Goal: Information Seeking & Learning: Learn about a topic

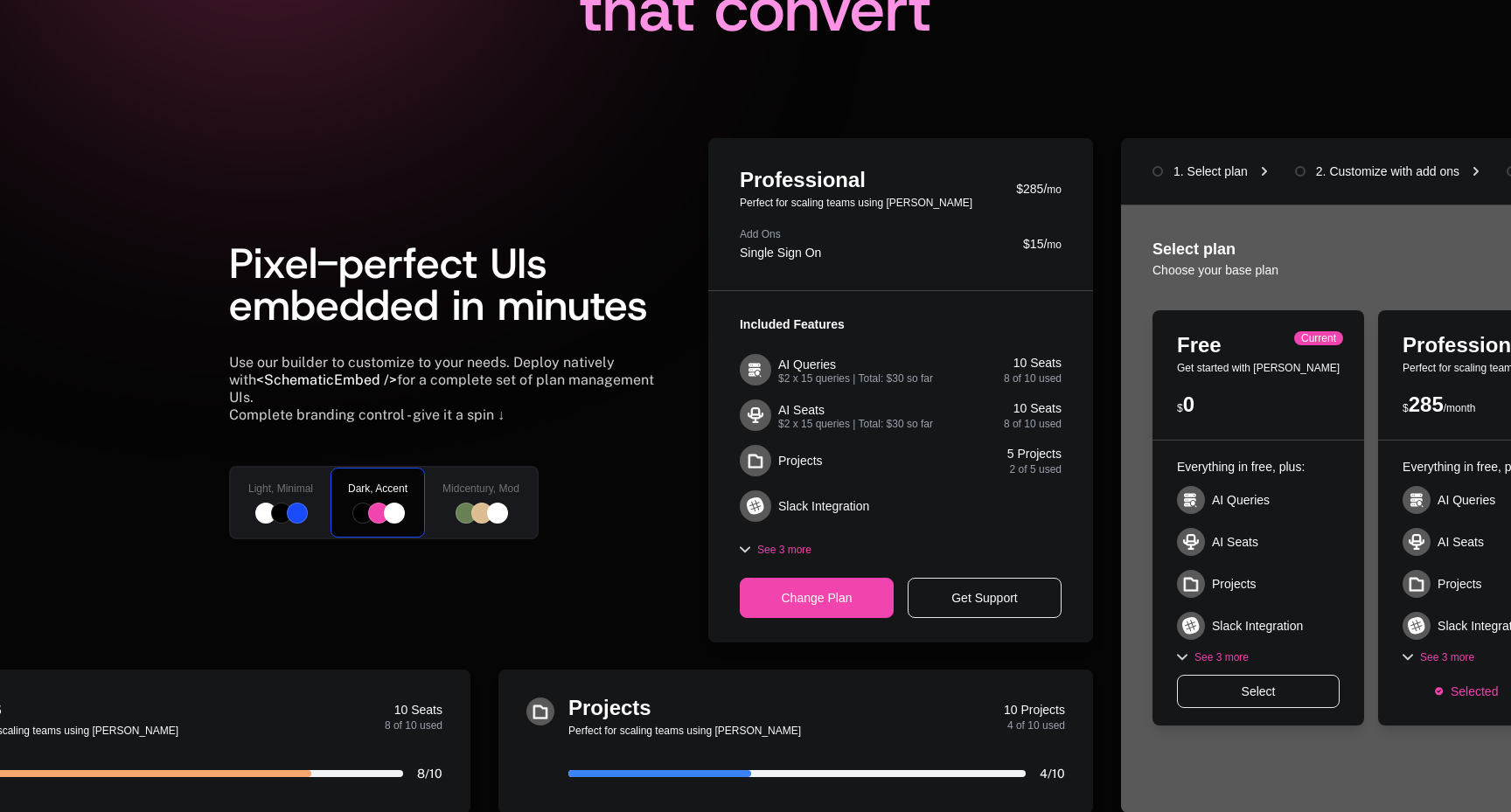
click at [366, 347] on div "Pixel-perfect UIs embedded in minutes Use our builder to customize to your need…" at bounding box center [448, 390] width 437 height 505
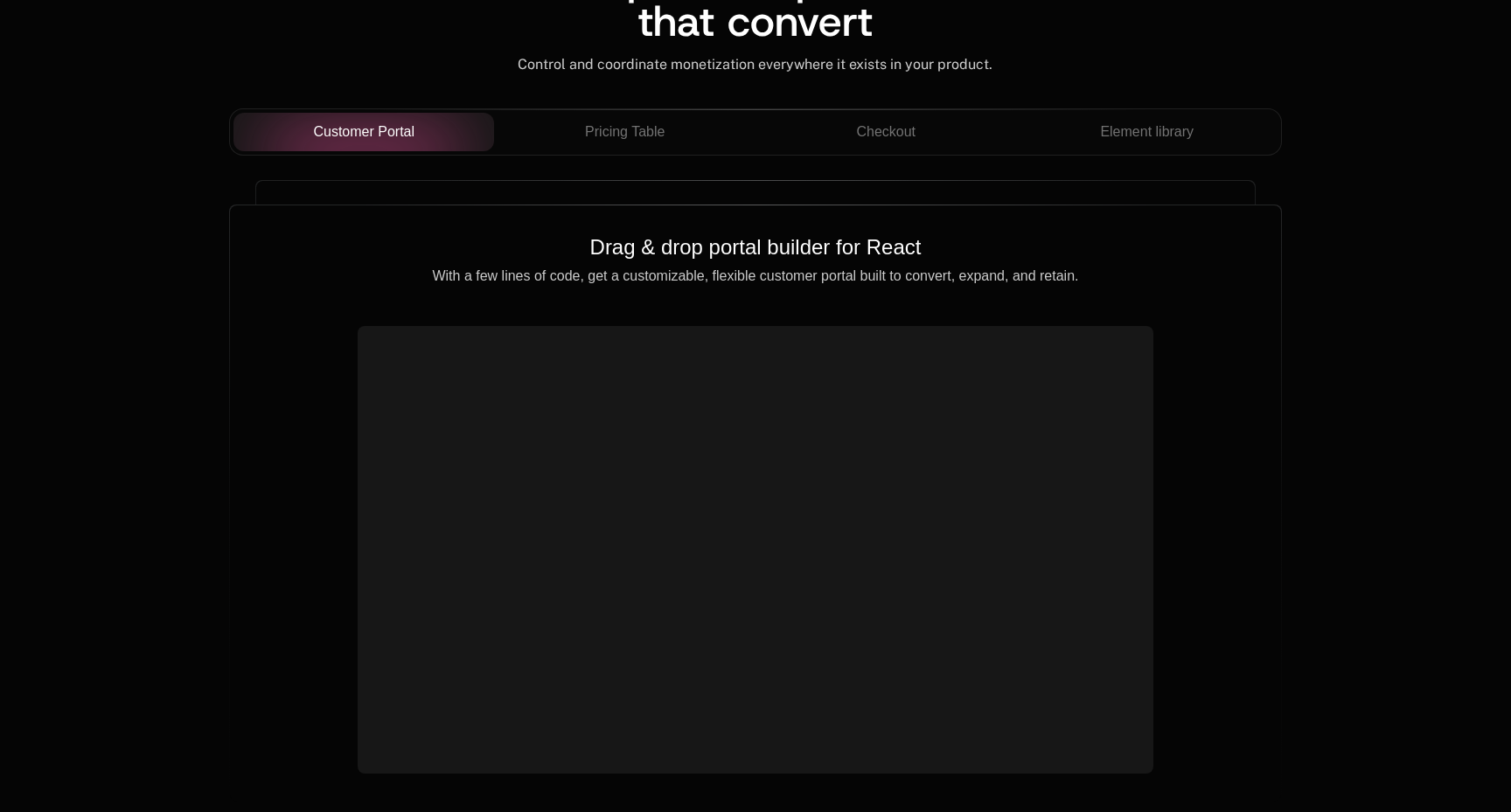
scroll to position [1600, 0]
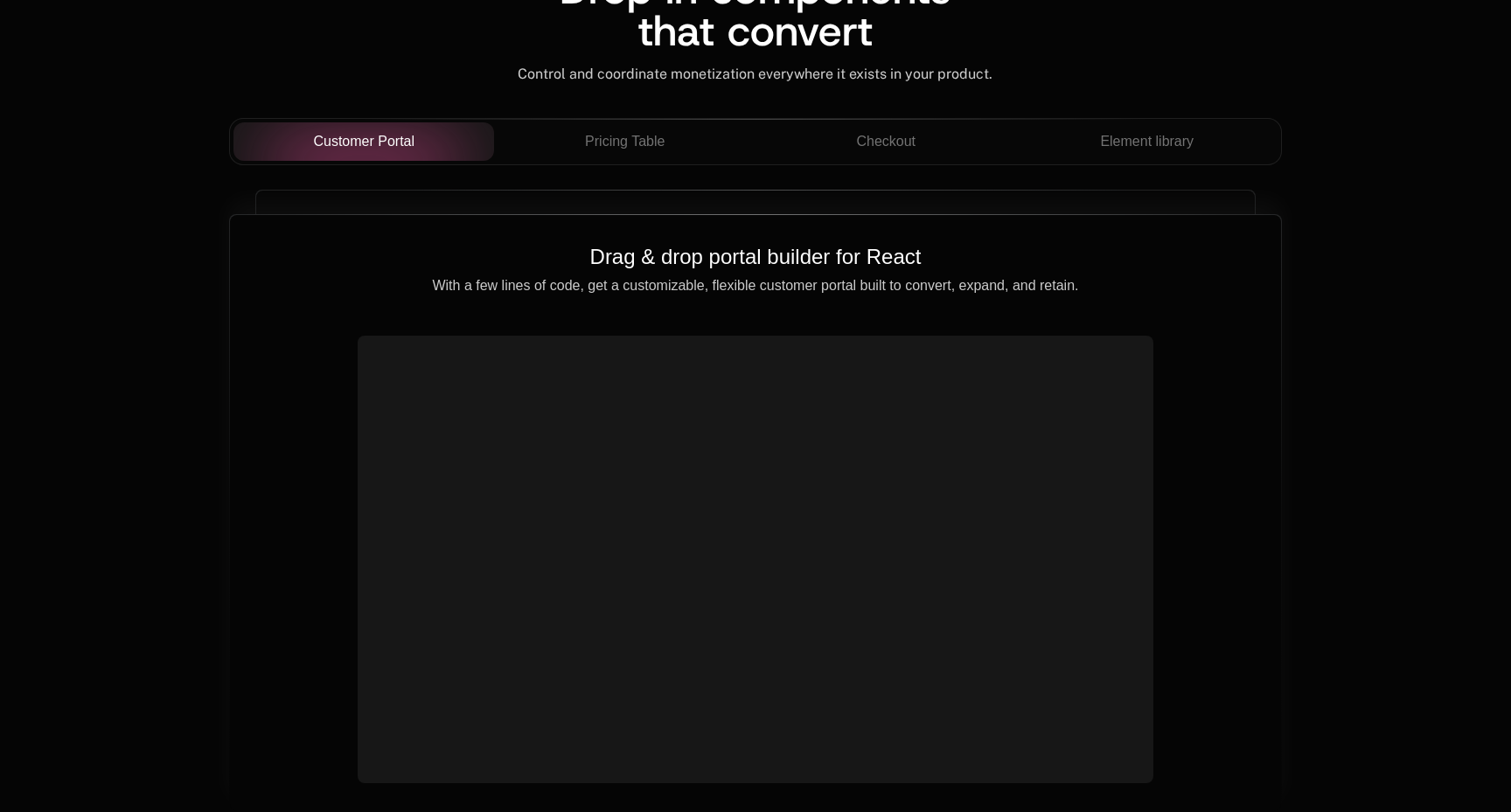
scroll to position [1601, 0]
click at [1096, 638] on video at bounding box center [755, 537] width 781 height 391
click at [1097, 623] on video at bounding box center [755, 537] width 781 height 391
